Goal: Task Accomplishment & Management: Complete application form

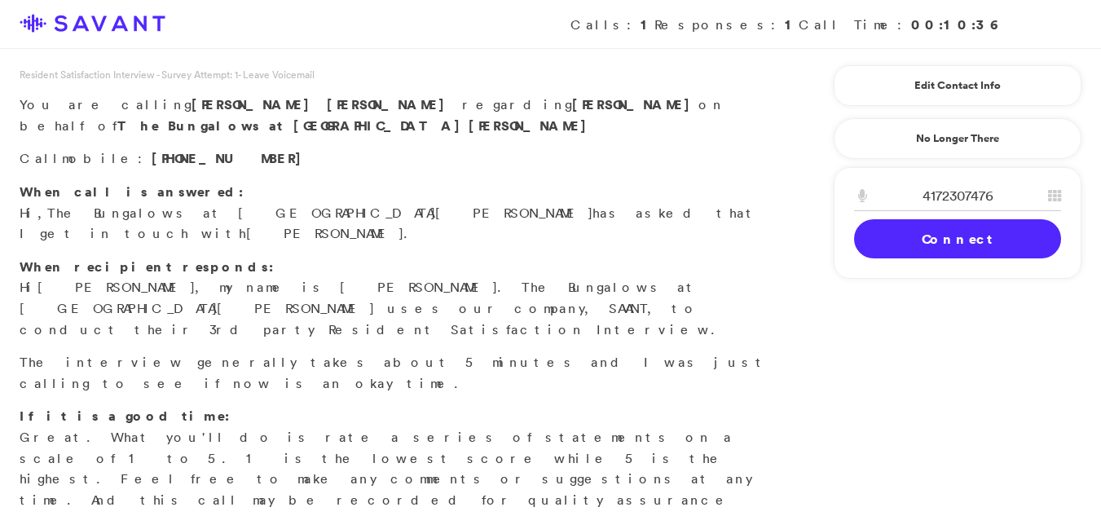
click at [923, 242] on link "Connect" at bounding box center [957, 238] width 207 height 39
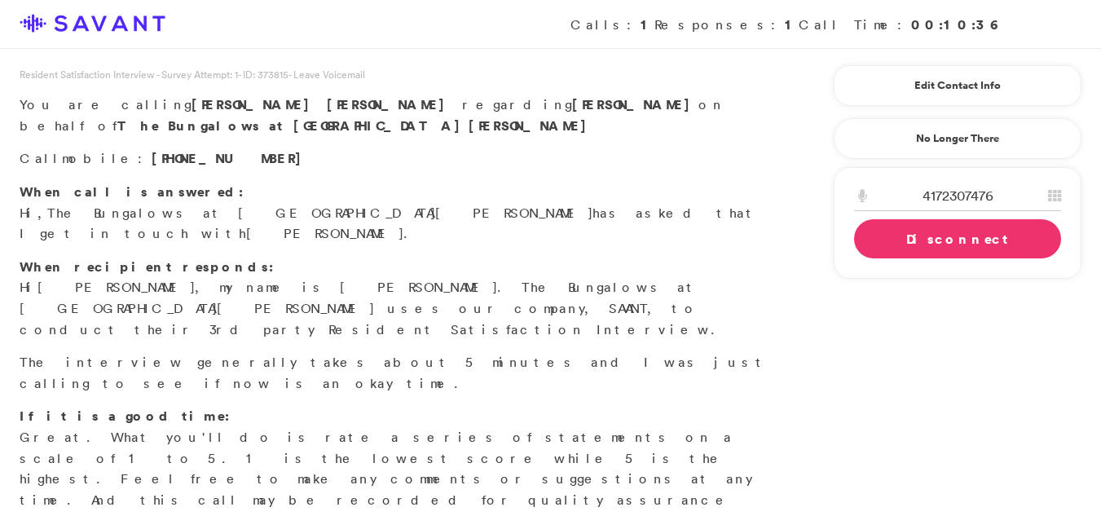
click at [923, 242] on link "Disconnect" at bounding box center [957, 238] width 207 height 39
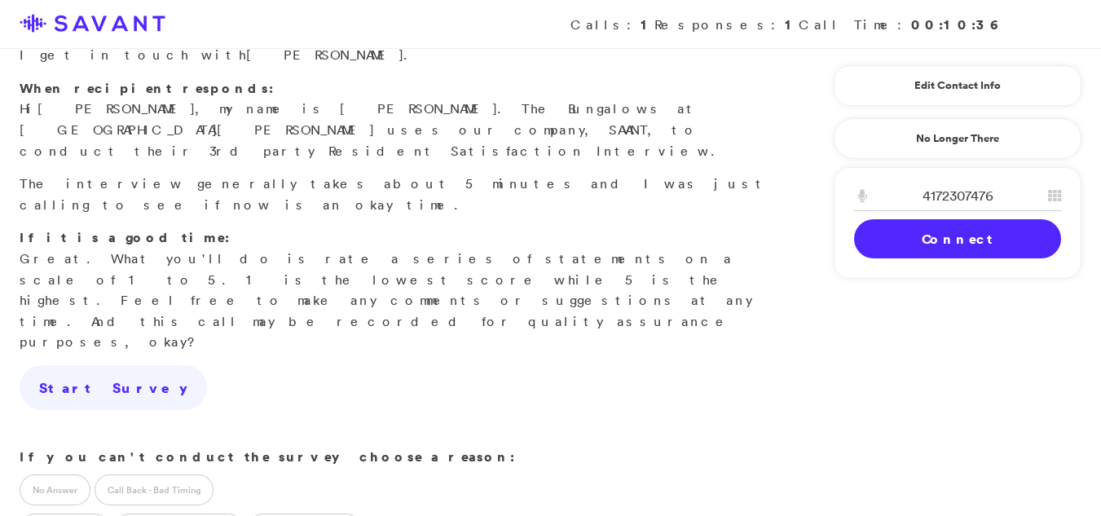
scroll to position [180, 0]
click at [187, 473] on label "Call Back - Bad Timing" at bounding box center [154, 488] width 119 height 31
click at [130, 473] on label "Call Back - Bad Timing" at bounding box center [154, 488] width 119 height 31
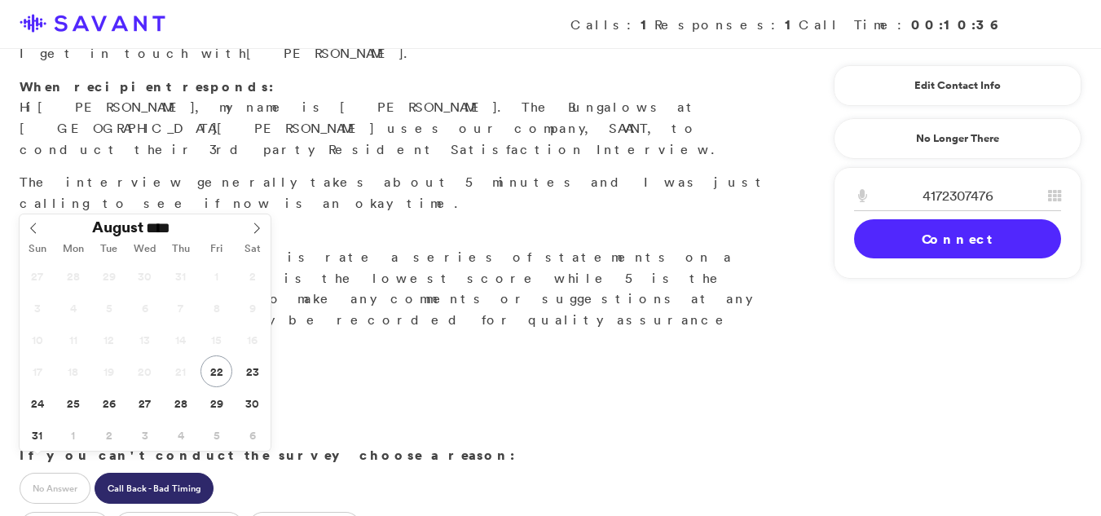
type input "**********"
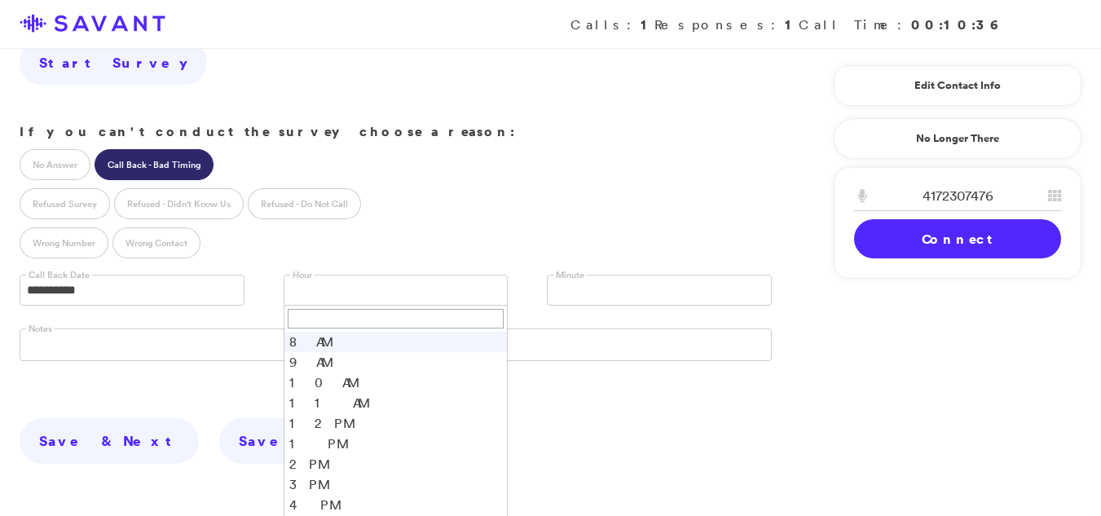
scroll to position [516, 0]
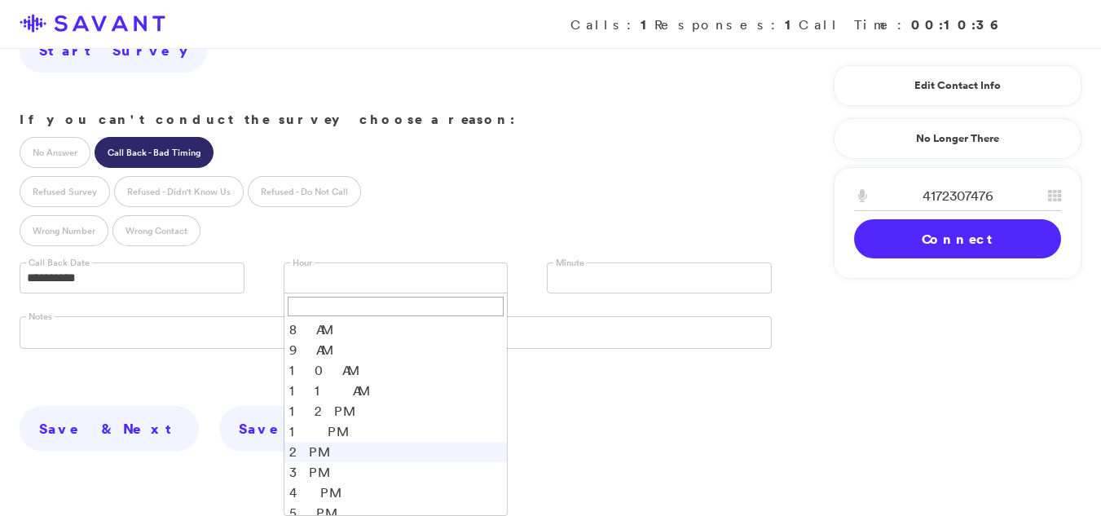
click at [316, 442] on li "2 PM" at bounding box center [395, 452] width 223 height 20
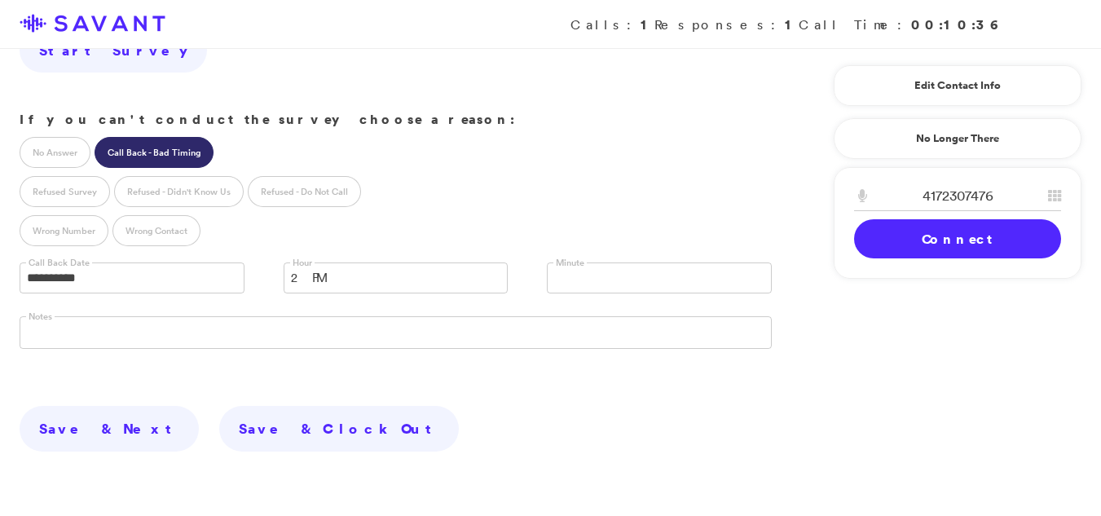
click at [587, 262] on link at bounding box center [659, 277] width 225 height 31
click at [566, 334] on li "30" at bounding box center [659, 344] width 223 height 20
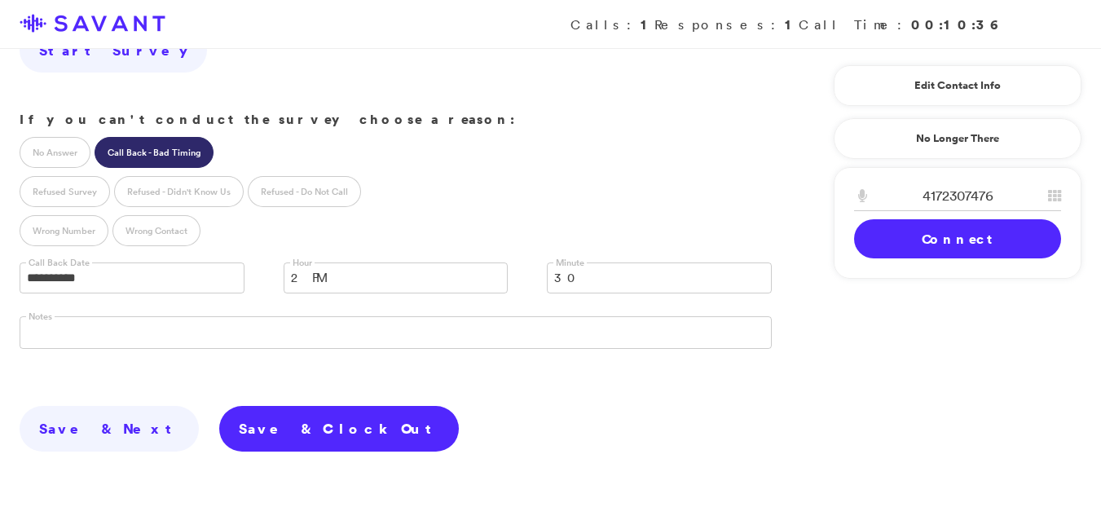
click at [219, 406] on link "Save & Clock Out" at bounding box center [339, 429] width 240 height 46
